Goal: Answer question/provide support: Share knowledge or assist other users

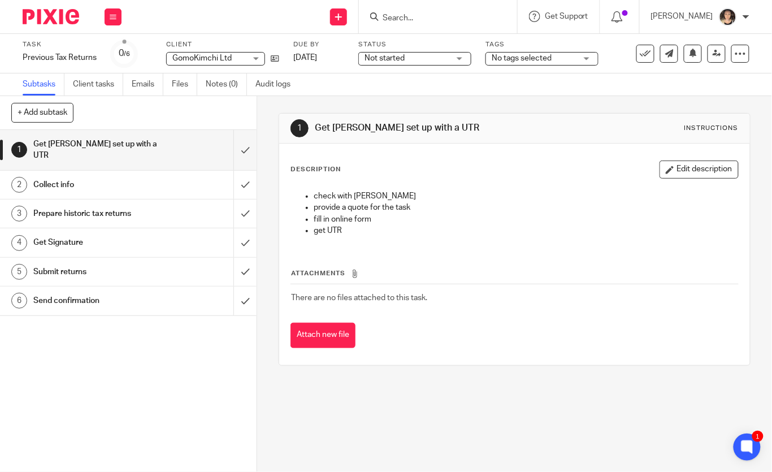
type input "[PERSON_NAME][EMAIL_ADDRESS][DOMAIN_NAME]"
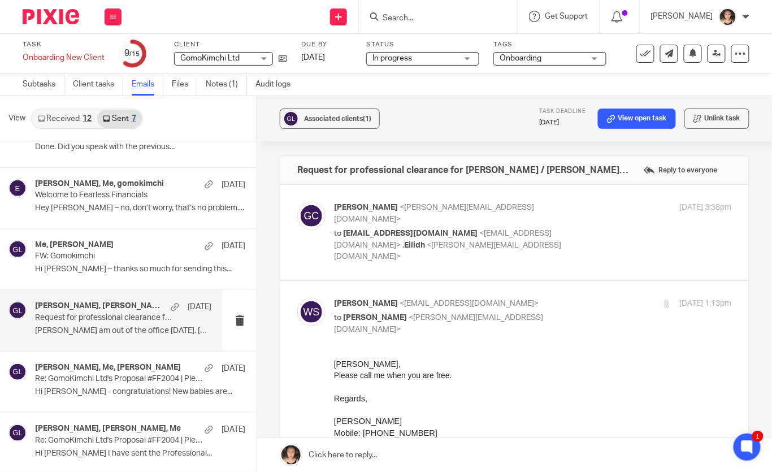
click at [420, 15] on input "Search" at bounding box center [432, 19] width 102 height 10
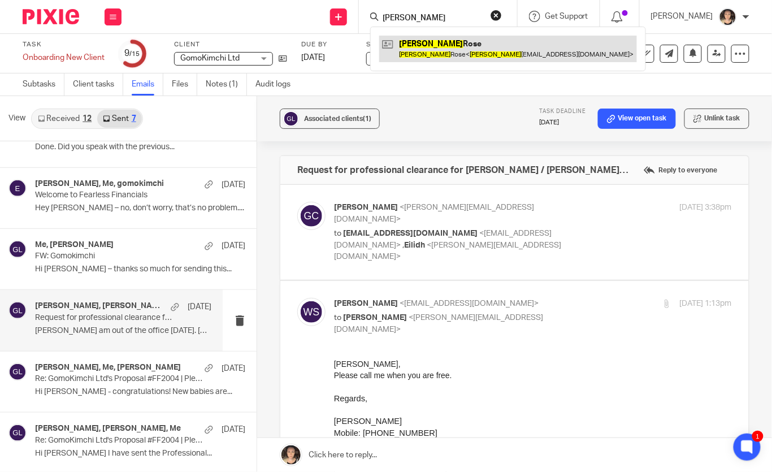
type input "lydia"
click at [446, 46] on link at bounding box center [508, 49] width 258 height 26
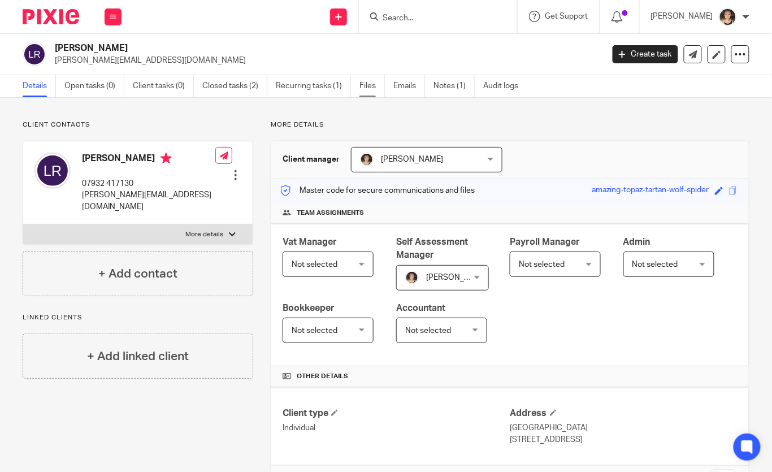
click at [366, 90] on link "Files" at bounding box center [371, 86] width 25 height 22
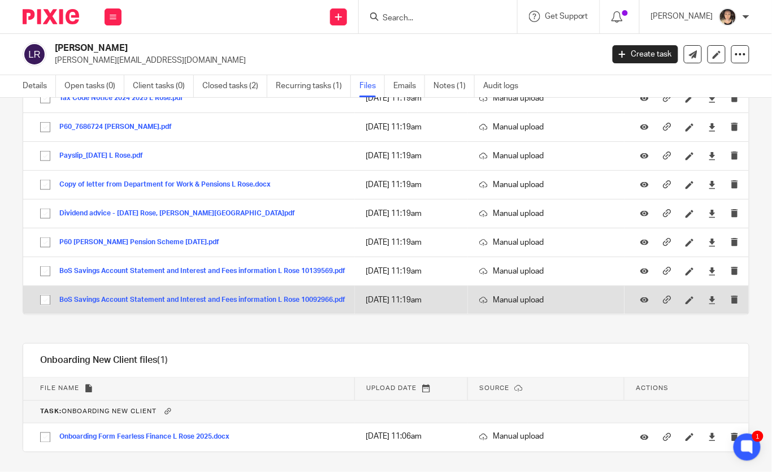
scroll to position [400, 0]
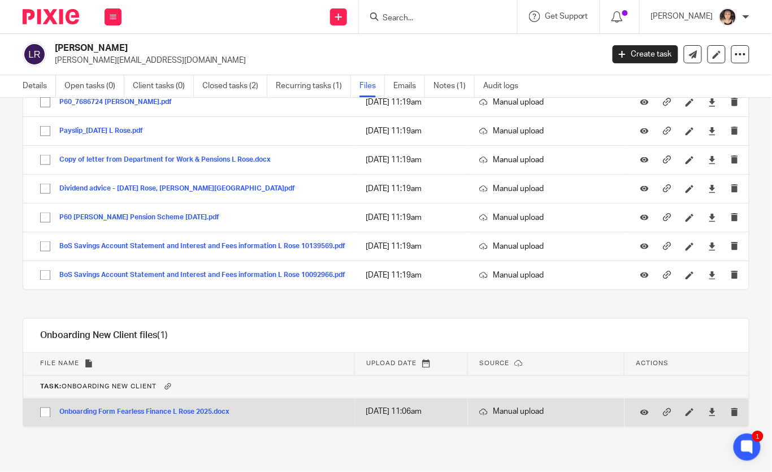
click at [121, 409] on button "Onboarding Form Fearless Finance L Rose 2025.docx" at bounding box center [148, 413] width 179 height 8
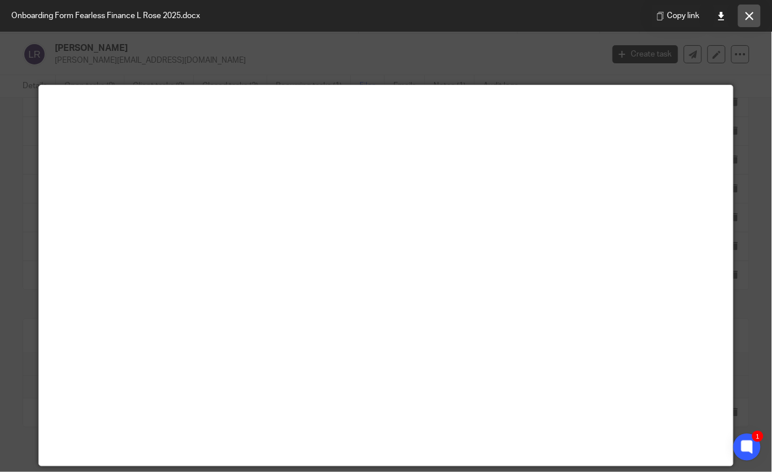
click at [752, 21] on button at bounding box center [749, 16] width 23 height 23
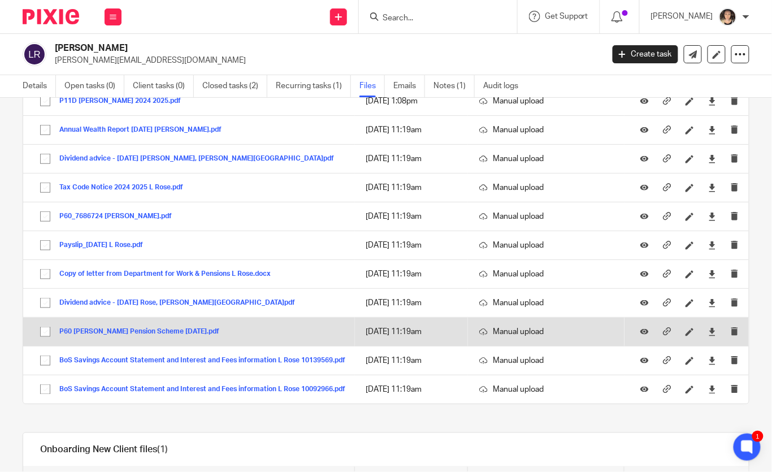
scroll to position [285, 0]
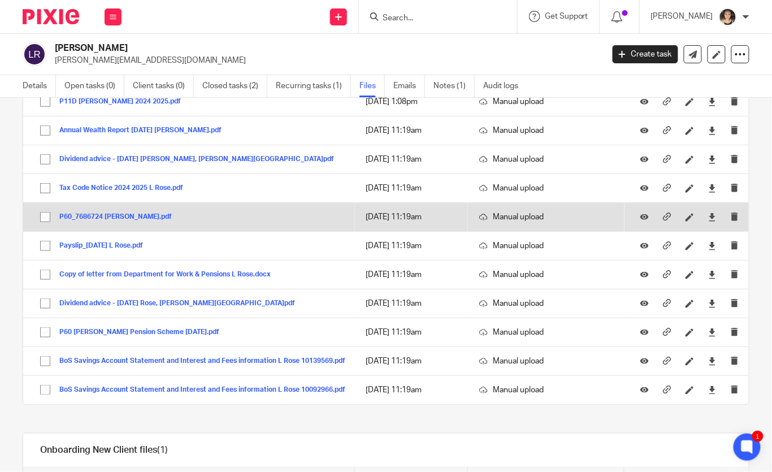
click at [111, 215] on button "P60_7686724 Lydia Rose.pdf" at bounding box center [119, 217] width 121 height 8
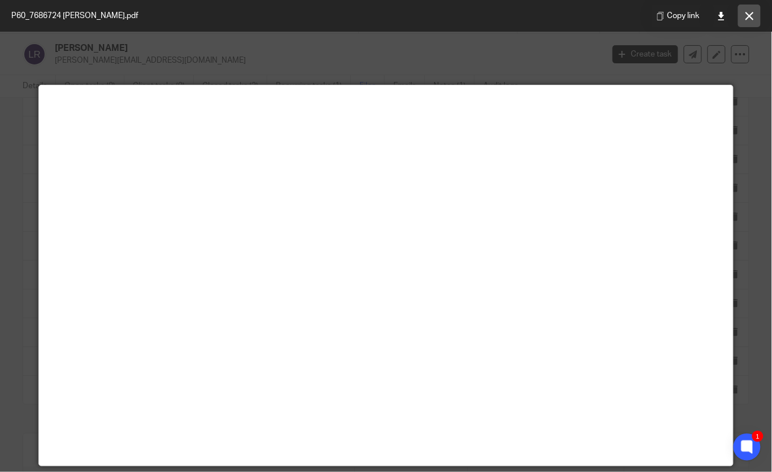
click at [743, 18] on button at bounding box center [749, 16] width 23 height 23
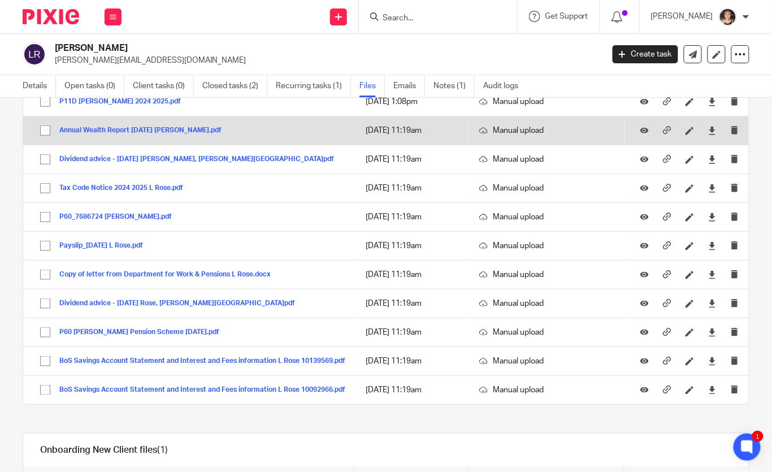
scroll to position [0, 0]
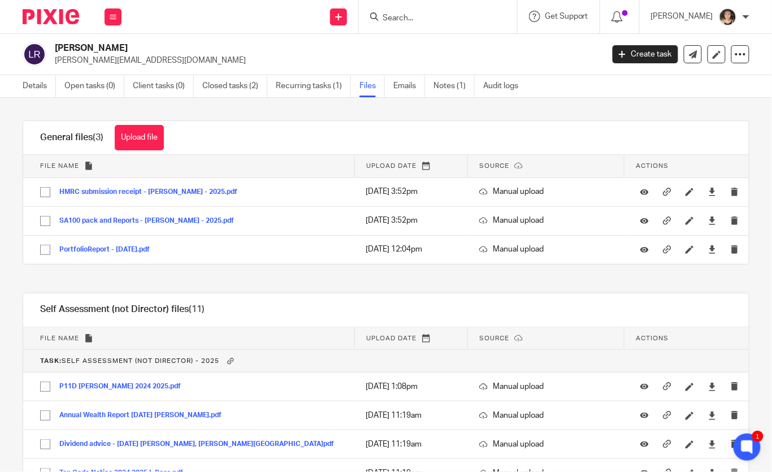
click at [438, 18] on input "Search" at bounding box center [432, 19] width 102 height 10
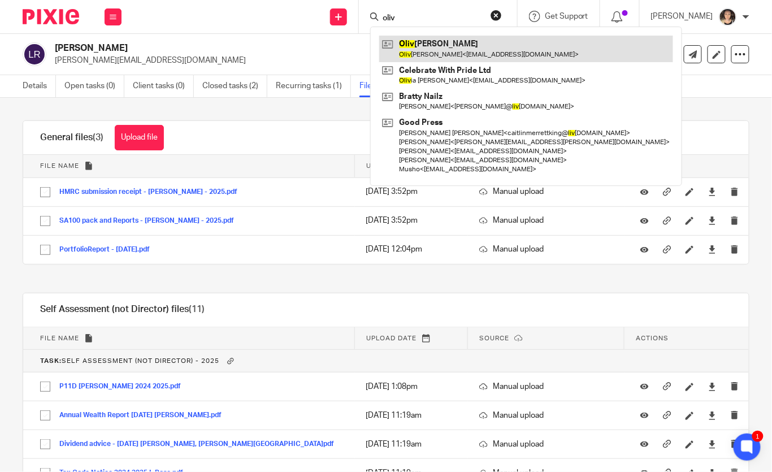
type input "oliv"
click at [453, 41] on link at bounding box center [526, 49] width 294 height 26
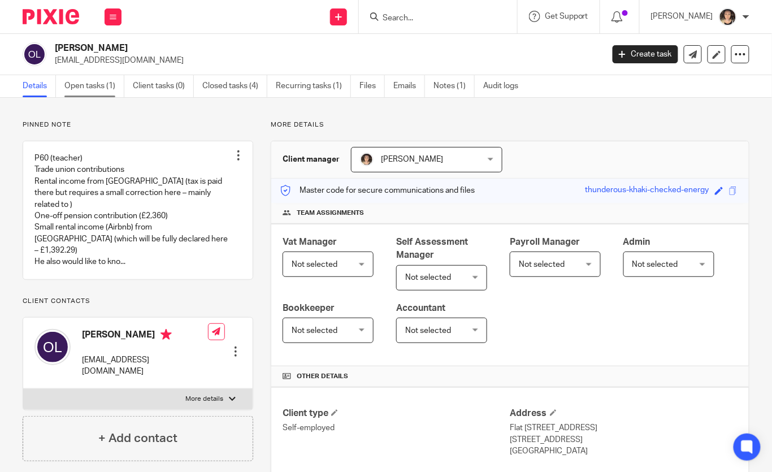
click at [73, 79] on link "Open tasks (1)" at bounding box center [94, 86] width 60 height 22
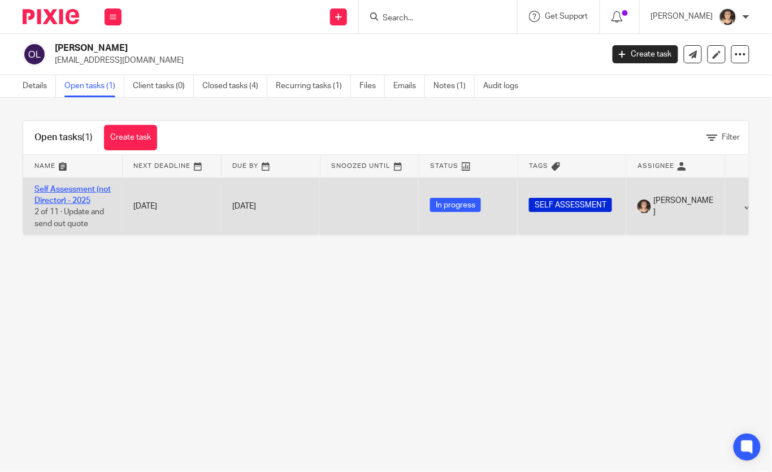
click at [67, 192] on link "Self Assessment (not Director) - 2025" at bounding box center [72, 194] width 76 height 19
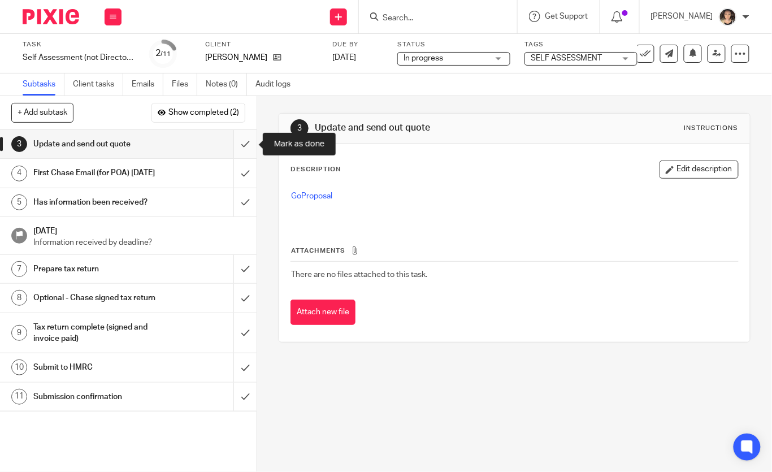
click at [244, 141] on input "submit" at bounding box center [128, 144] width 257 height 28
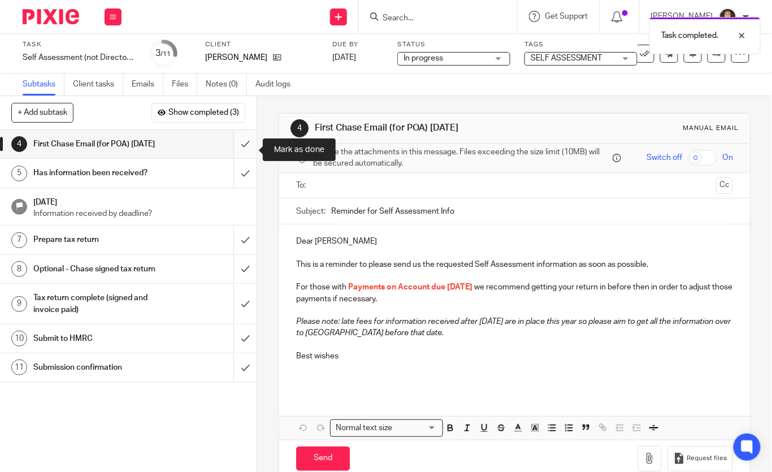
click at [245, 157] on input "submit" at bounding box center [128, 144] width 257 height 28
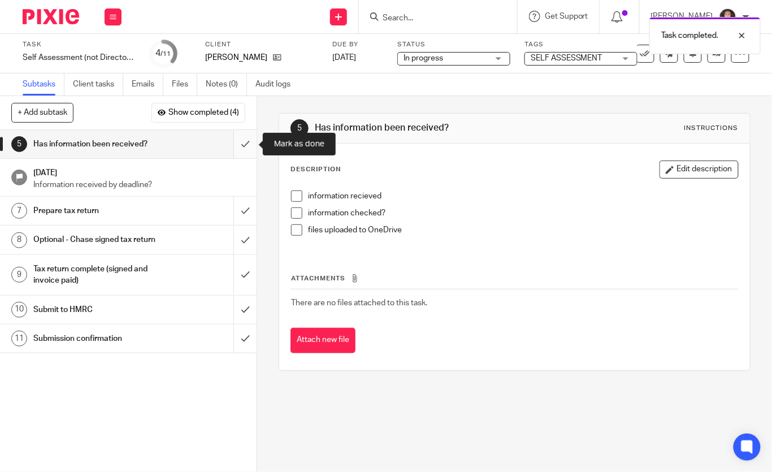
click at [244, 149] on input "submit" at bounding box center [128, 144] width 257 height 28
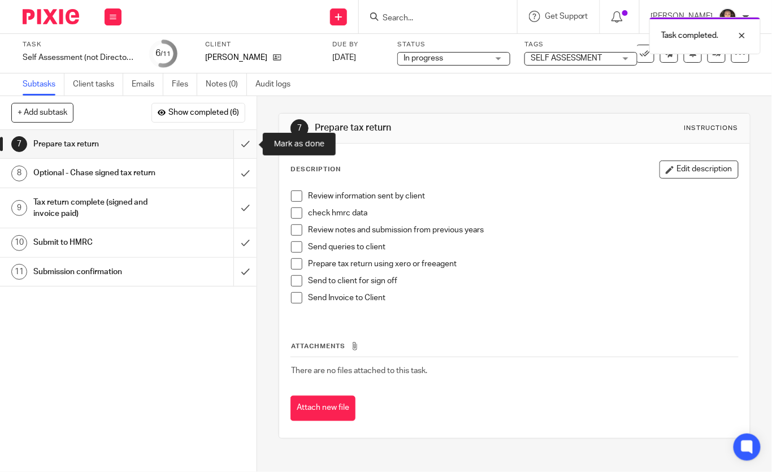
click at [244, 149] on input "submit" at bounding box center [128, 144] width 257 height 28
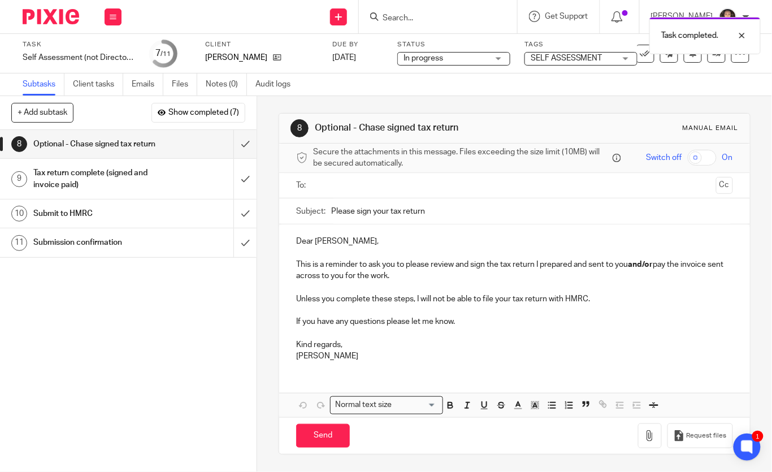
click at [331, 190] on input "text" at bounding box center [514, 185] width 394 height 13
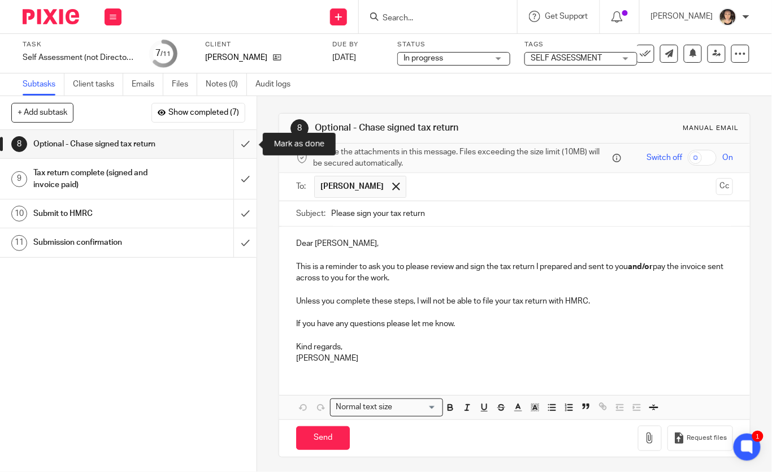
click at [244, 145] on input "submit" at bounding box center [128, 144] width 257 height 28
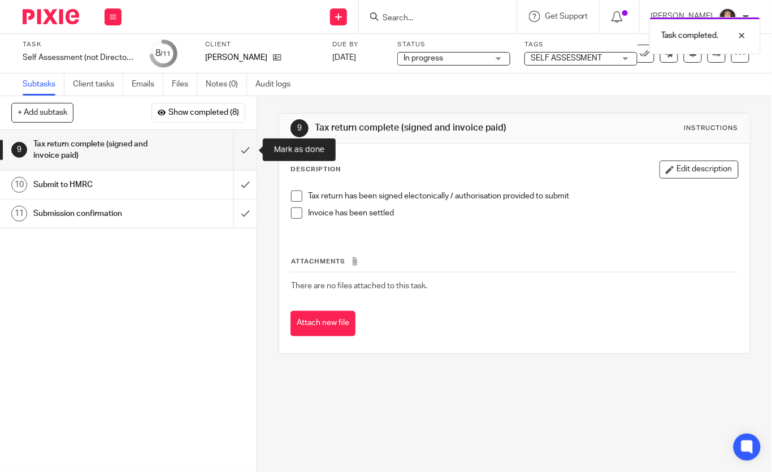
click at [244, 145] on input "submit" at bounding box center [128, 150] width 257 height 40
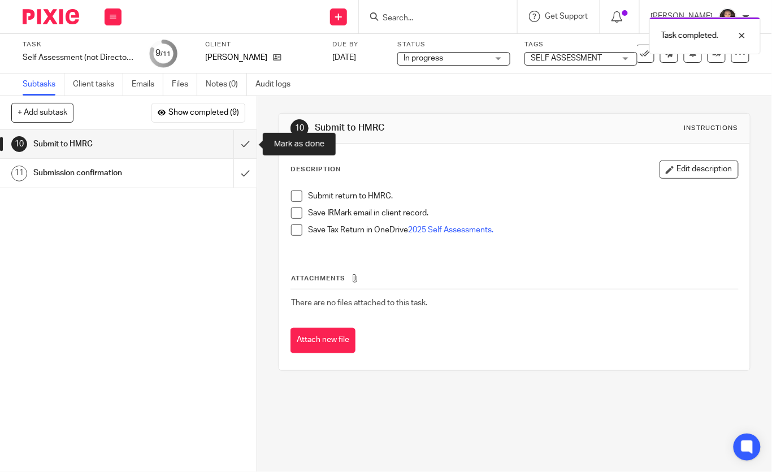
click at [244, 145] on input "submit" at bounding box center [128, 144] width 257 height 28
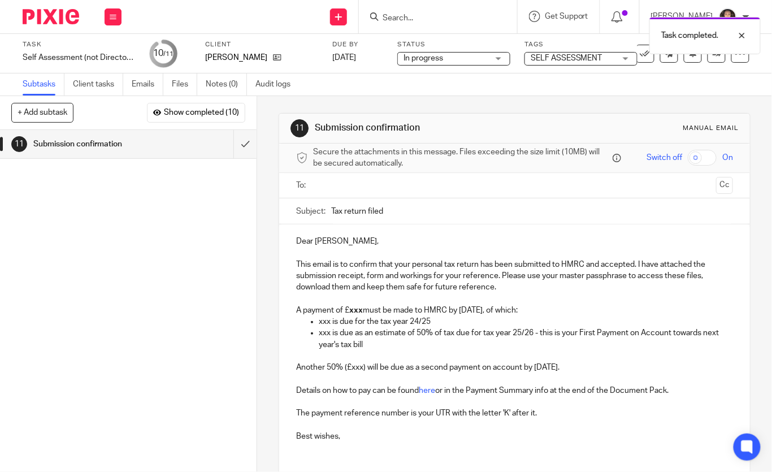
click at [333, 187] on input "text" at bounding box center [514, 185] width 394 height 13
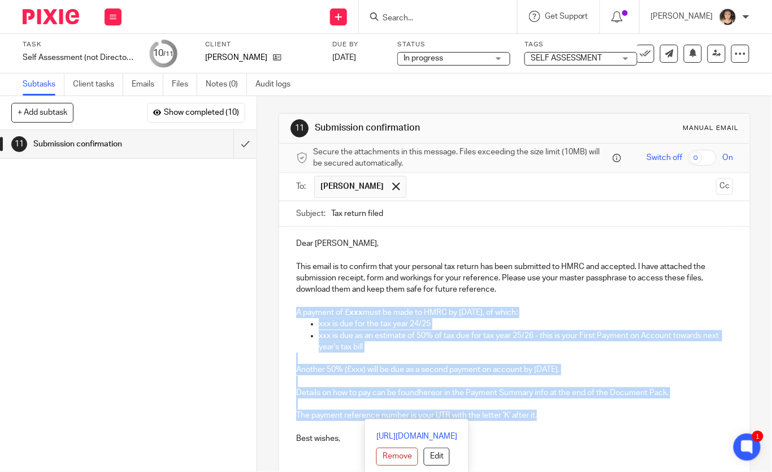
drag, startPoint x: 556, startPoint y: 416, endPoint x: 292, endPoint y: 312, distance: 284.4
click at [292, 312] on div "Dear [PERSON_NAME], This email is to confirm that your personal tax return has …" at bounding box center [514, 345] width 471 height 237
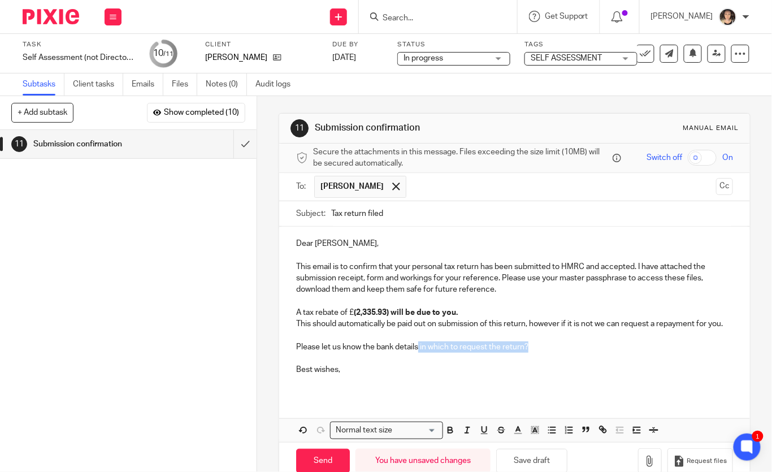
drag, startPoint x: 537, startPoint y: 345, endPoint x: 420, endPoint y: 348, distance: 117.0
click at [420, 348] on p "Please let us know the bank details in which to request the return?" at bounding box center [514, 346] width 437 height 11
click at [362, 345] on p "Please let us know the bank details for the tax rebate." at bounding box center [514, 346] width 437 height 11
click at [365, 345] on p "Please let us know the bank details for the tax rebate." at bounding box center [514, 346] width 437 height 11
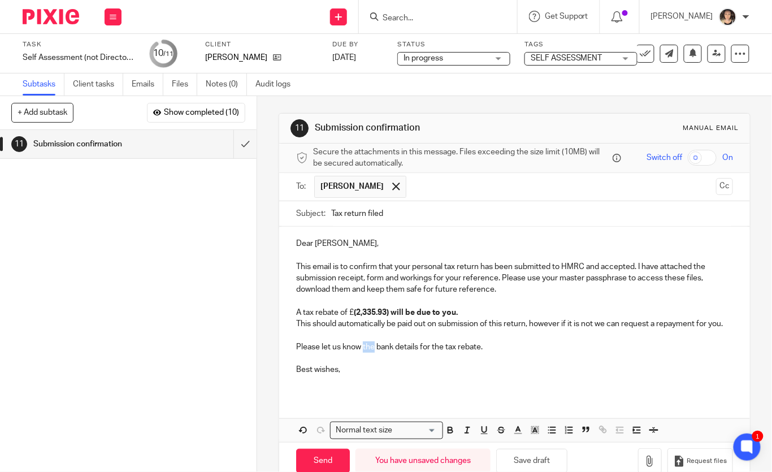
click at [365, 345] on p "Please let us know the bank details for the tax rebate." at bounding box center [514, 346] width 437 height 11
click at [535, 348] on p "Please let us know your personal bank details for the tax rebate." at bounding box center [514, 346] width 437 height 11
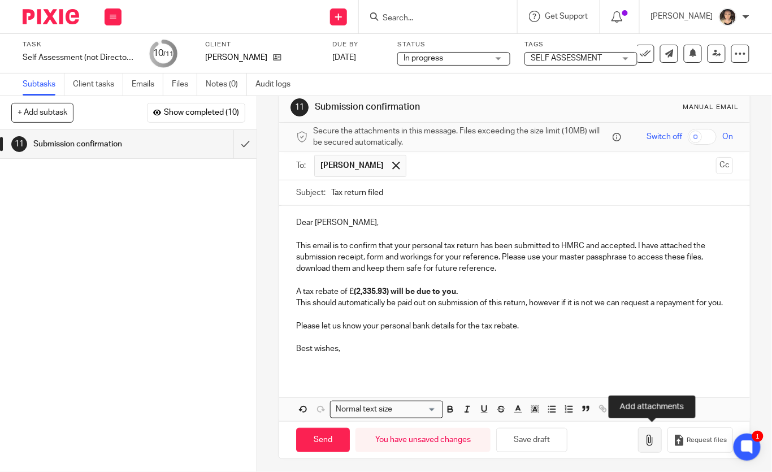
click at [650, 435] on icon "button" at bounding box center [649, 440] width 11 height 11
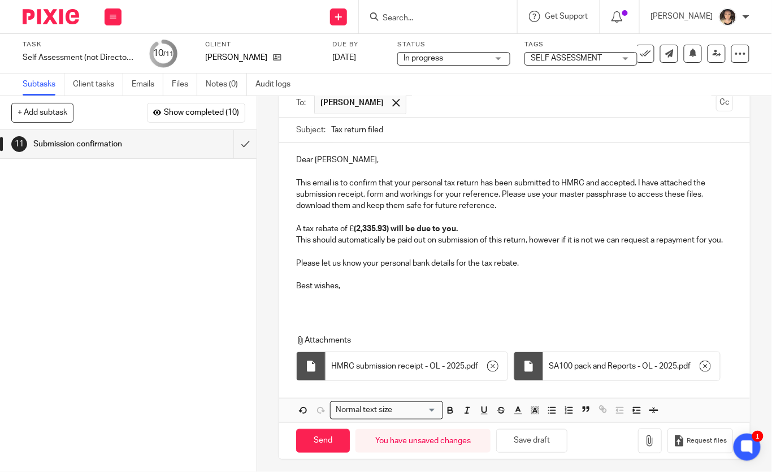
scroll to position [0, 0]
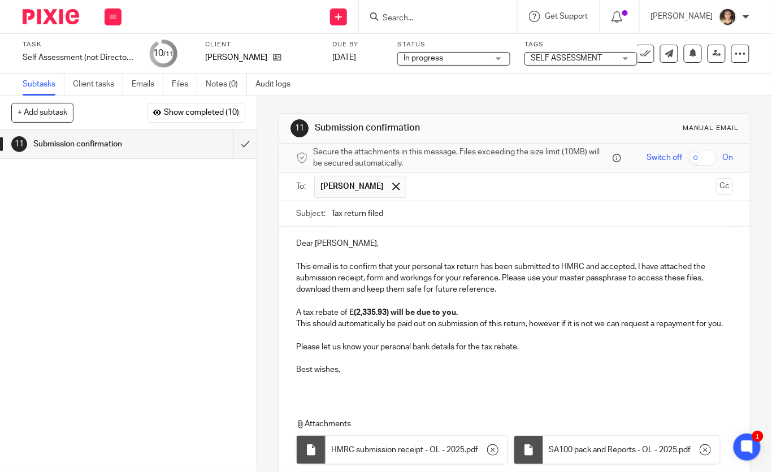
click at [707, 157] on input "checkbox" at bounding box center [702, 158] width 29 height 16
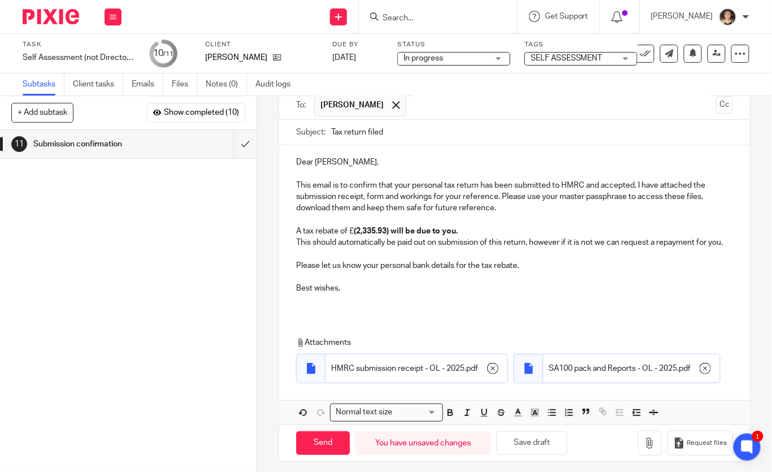
scroll to position [84, 0]
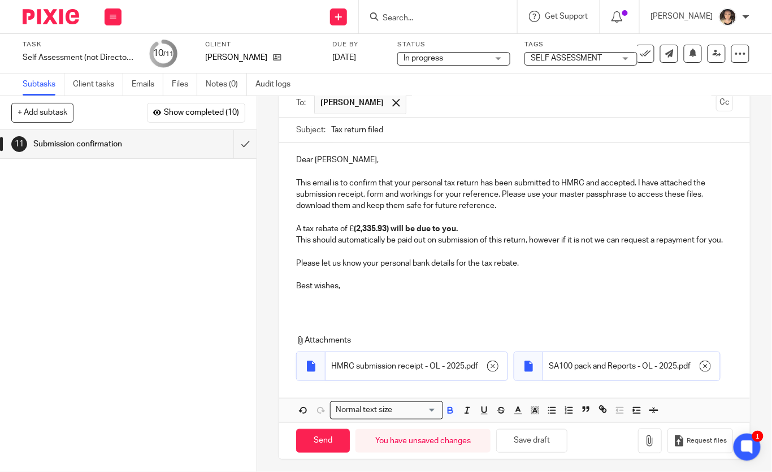
drag, startPoint x: 466, startPoint y: 228, endPoint x: 277, endPoint y: 225, distance: 189.3
click at [277, 225] on div "11 Submission confirmation Manual email Secure the attachments in this message.…" at bounding box center [514, 284] width 515 height 376
click at [379, 242] on p "This should automatically be paid out on submission of this return, however if …" at bounding box center [514, 240] width 437 height 11
click at [431, 241] on p "This should automatically be paid out on submission of this return, however if …" at bounding box center [514, 240] width 437 height 11
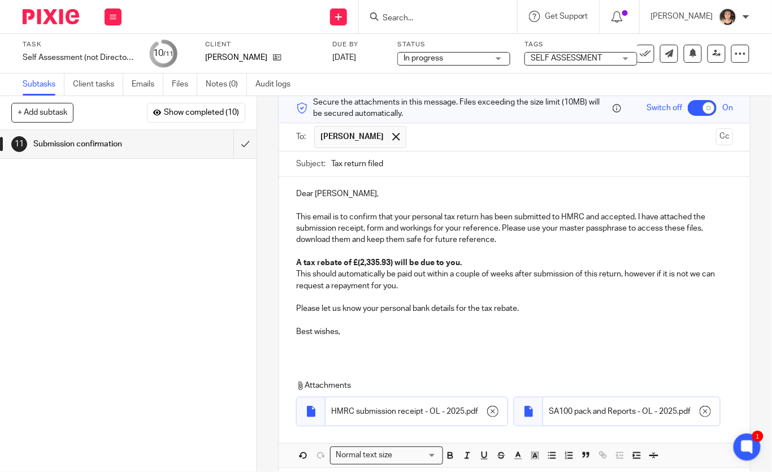
scroll to position [95, 0]
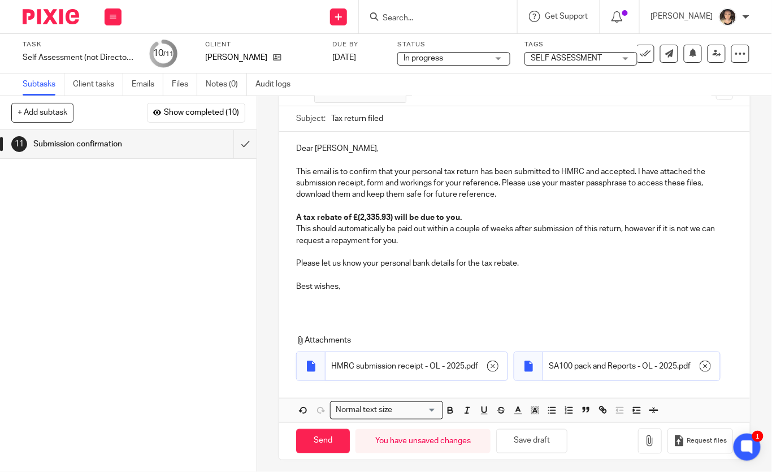
drag, startPoint x: 525, startPoint y: 262, endPoint x: 457, endPoint y: 264, distance: 68.4
click at [457, 264] on p "Please let us know your personal bank details for the tax rebate." at bounding box center [514, 263] width 437 height 11
click at [320, 440] on input "Send" at bounding box center [323, 442] width 54 height 24
checkbox input "false"
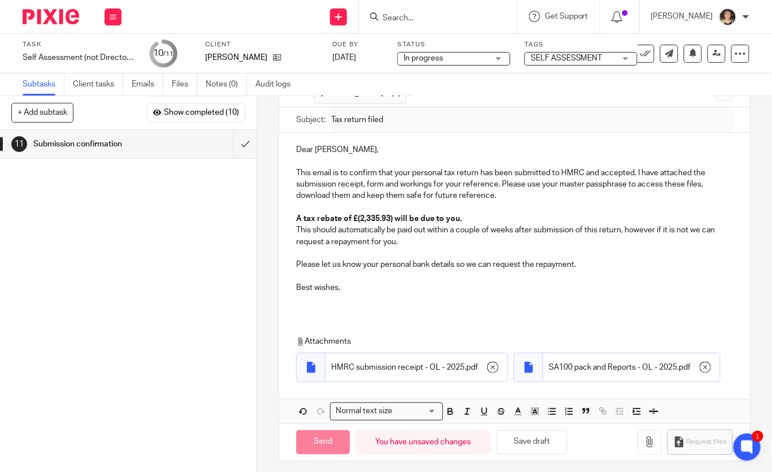
type input "Sent"
